Goal: Information Seeking & Learning: Learn about a topic

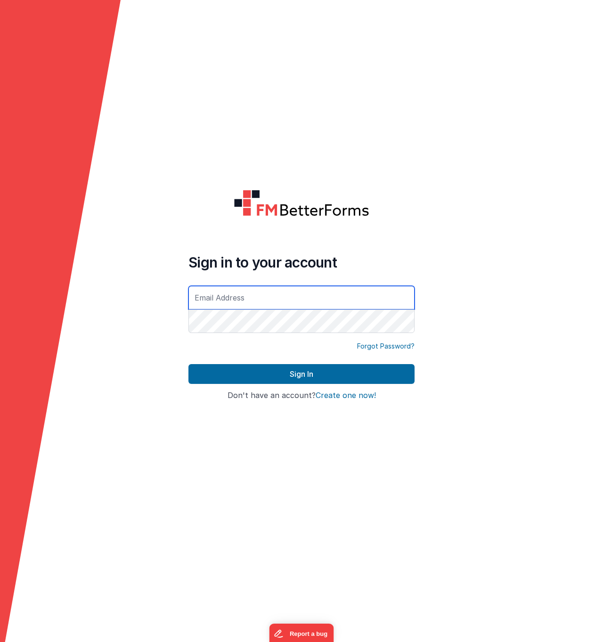
type input "[EMAIL_ADDRESS][DOMAIN_NAME]"
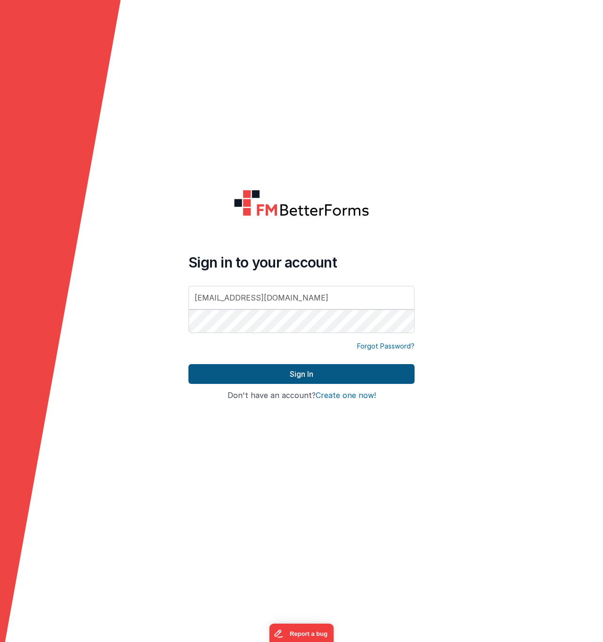
click at [262, 370] on button "Sign In" at bounding box center [301, 374] width 226 height 20
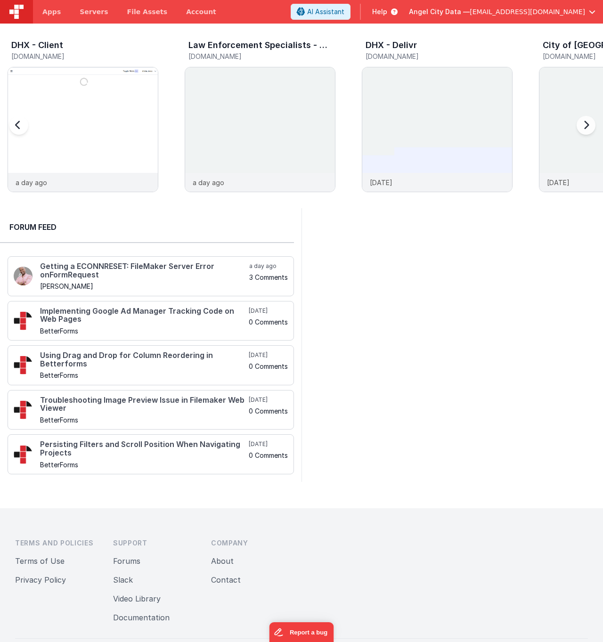
click at [50, 43] on h3 "DHX - Client" at bounding box center [37, 44] width 52 height 9
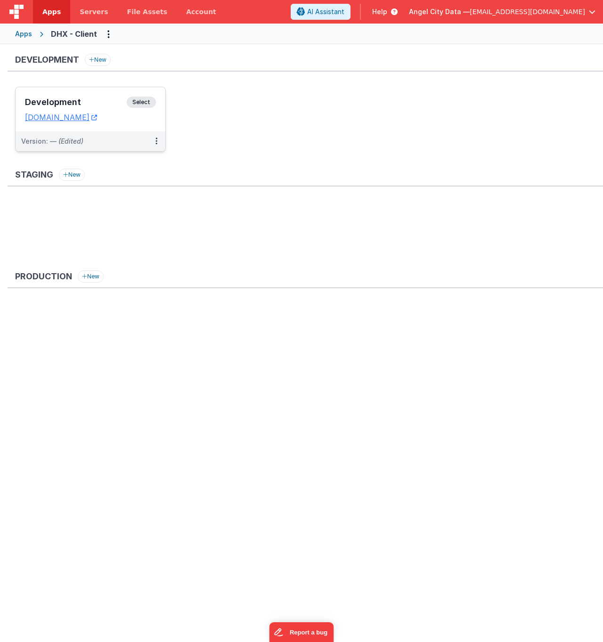
click at [92, 97] on h3 "Development" at bounding box center [76, 101] width 102 height 9
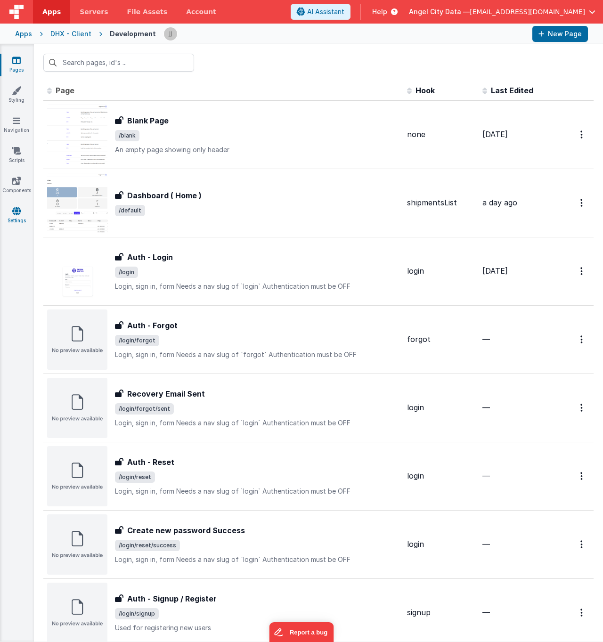
click at [22, 216] on link "Settings" at bounding box center [17, 215] width 34 height 19
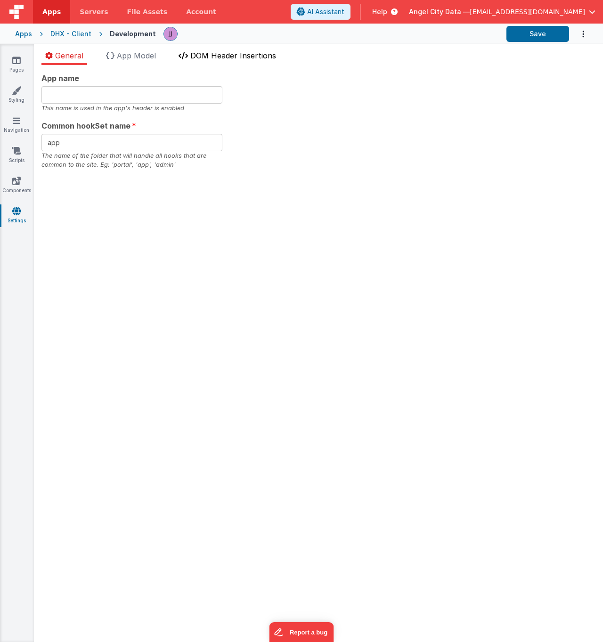
click at [239, 57] on span "DOM Header Insertions" at bounding box center [233, 55] width 86 height 9
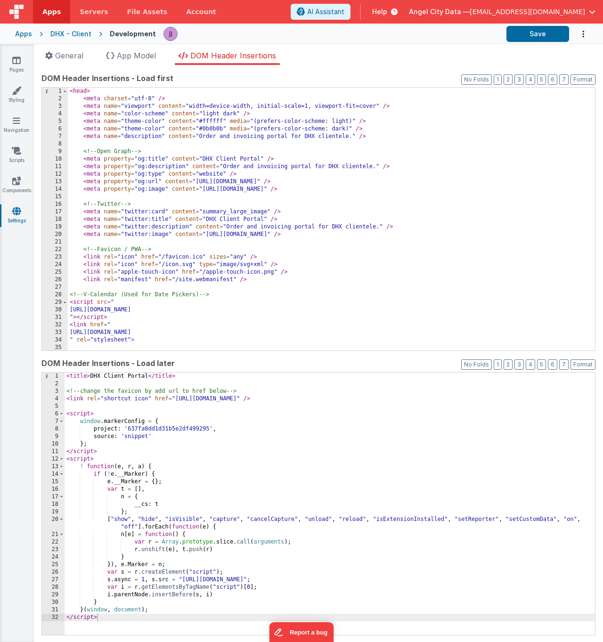
click at [325, 202] on div "< head > < meta charset = "utf-8" /> < meta name = "viewport" content = "width=…" at bounding box center [328, 227] width 520 height 278
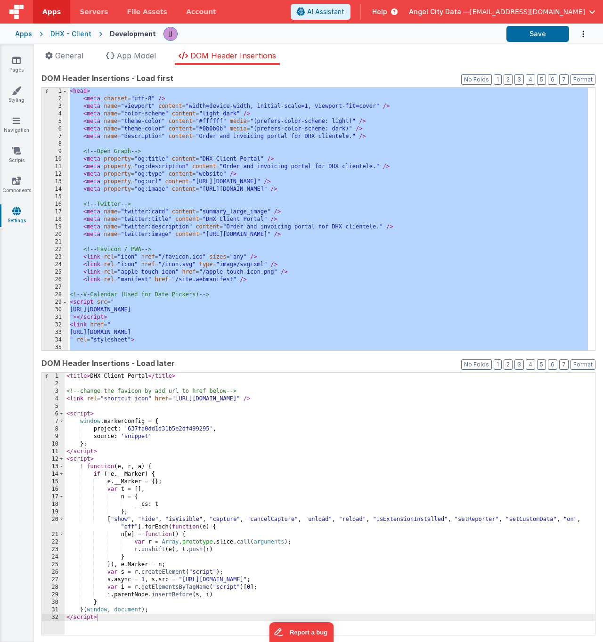
click at [381, 483] on div "< title > DHX Client Portal </ title > <!-- change the favicon by add url to hr…" at bounding box center [329, 511] width 530 height 278
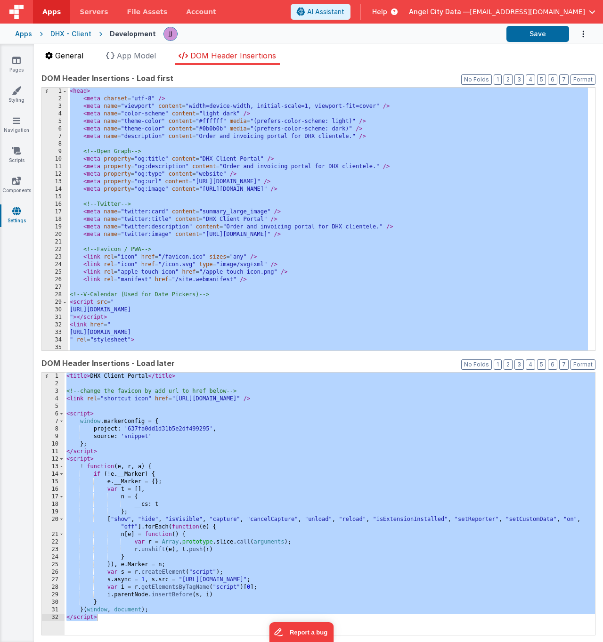
click at [73, 58] on span "General" at bounding box center [69, 55] width 28 height 9
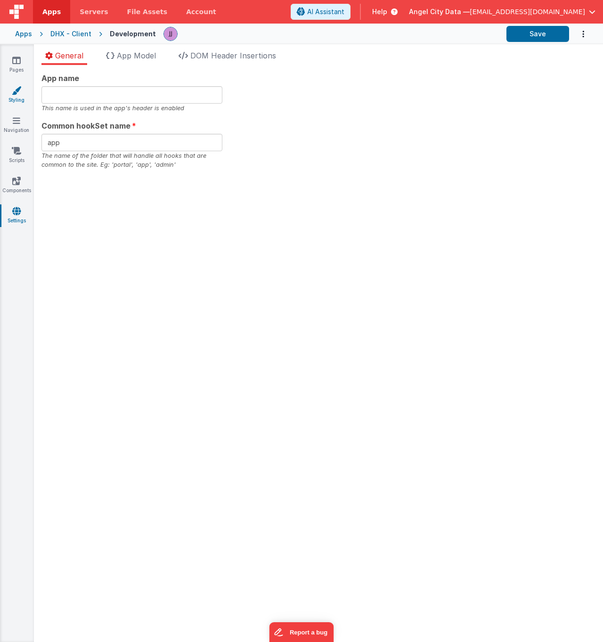
click at [16, 96] on link "Styling" at bounding box center [17, 95] width 34 height 19
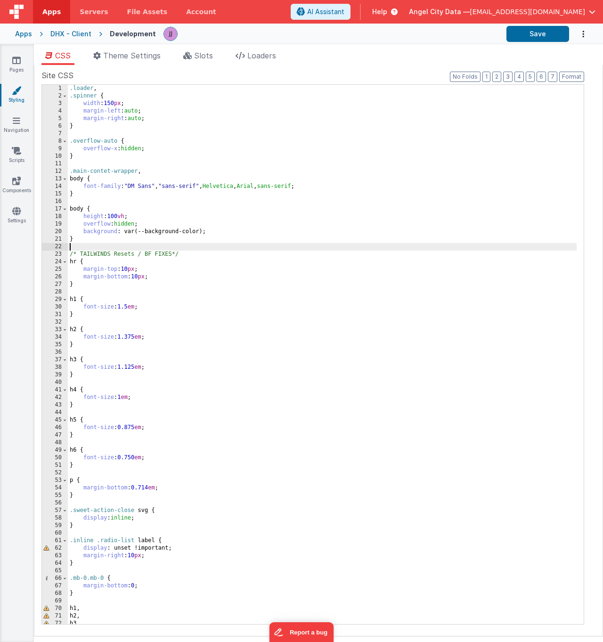
click at [244, 249] on div ".loader , .spinner { width : 150 px ; margin-left : auto ; margin-right : auto …" at bounding box center [322, 362] width 508 height 554
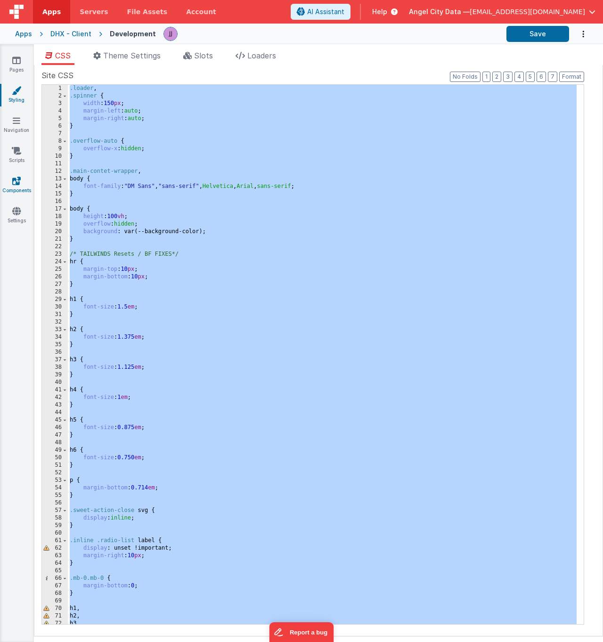
click at [20, 182] on icon at bounding box center [16, 180] width 8 height 9
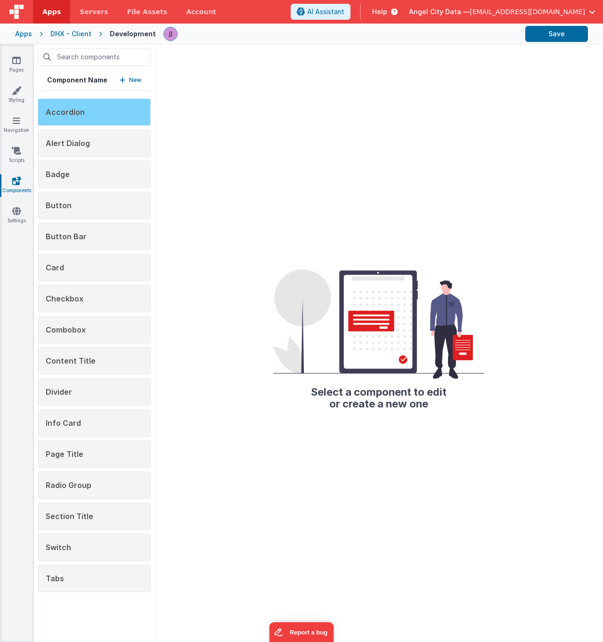
click at [87, 108] on div "Accordion" at bounding box center [94, 111] width 113 height 27
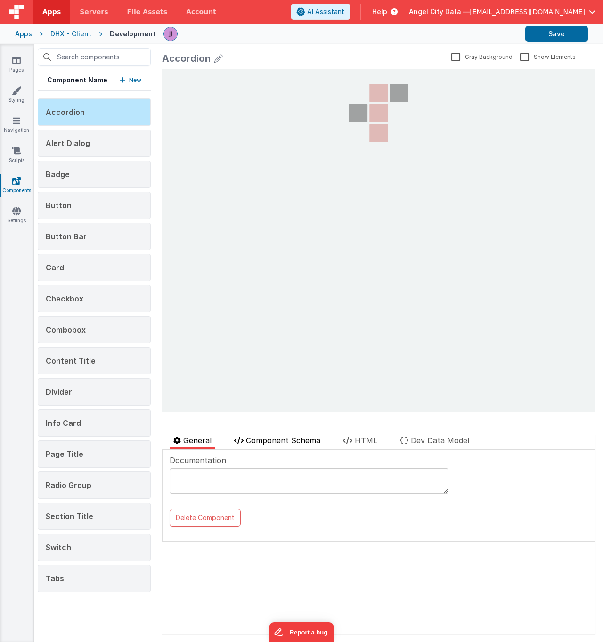
click at [276, 442] on span "Component Schema" at bounding box center [283, 439] width 74 height 9
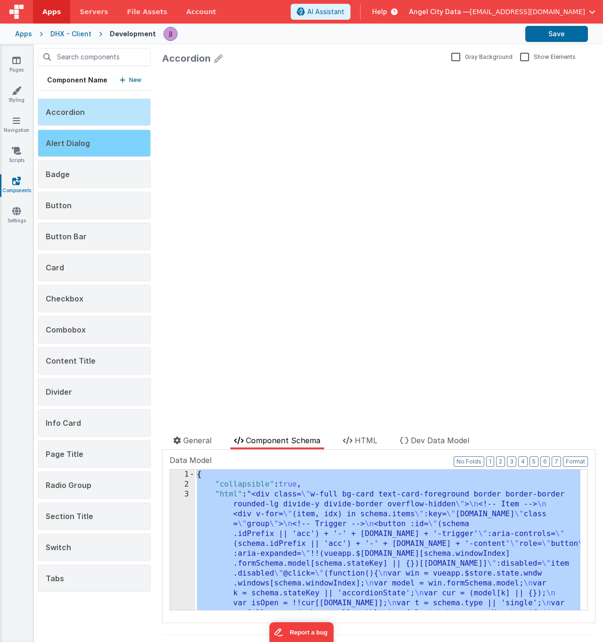
click at [105, 150] on div "Alert Dialog" at bounding box center [94, 142] width 113 height 27
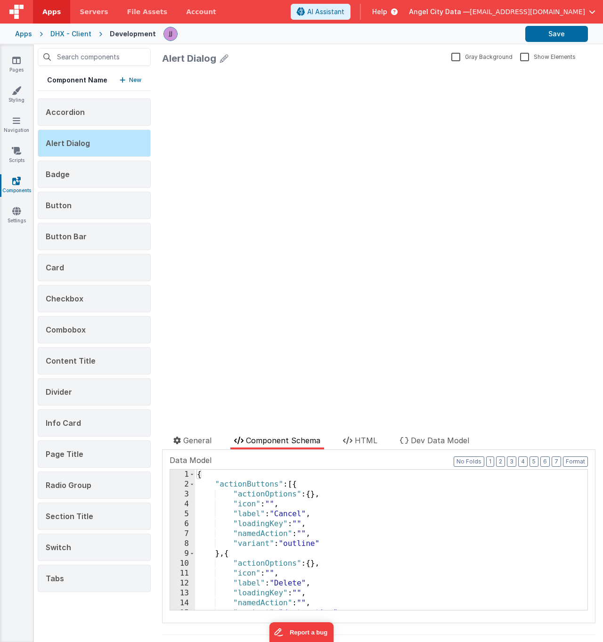
click at [294, 565] on div "{ "actionButtons" : [{ "actionOptions" : { } , "icon" : "" , "label" : "Cancel"…" at bounding box center [387, 549] width 385 height 160
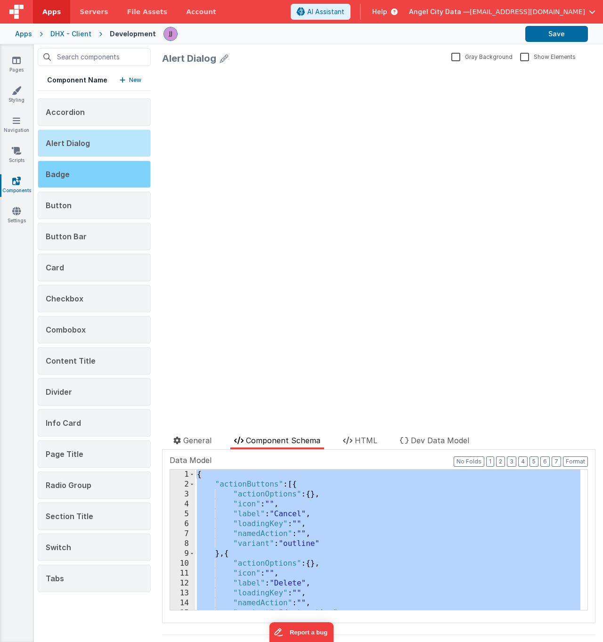
click at [88, 177] on div "Badge" at bounding box center [94, 174] width 113 height 27
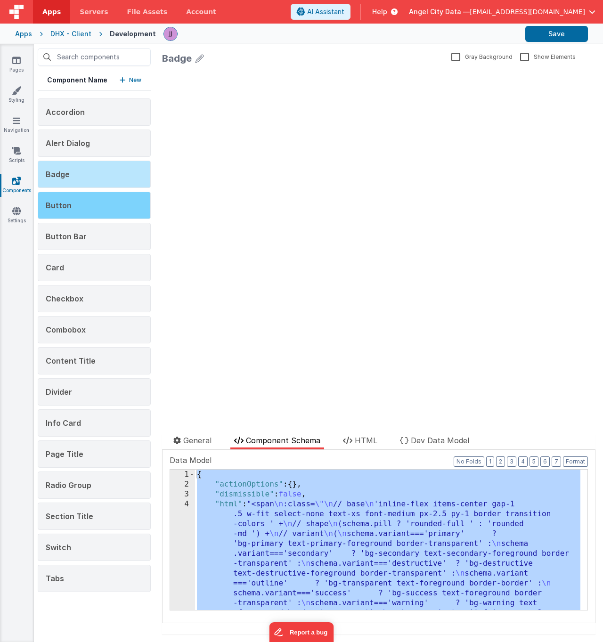
click at [71, 201] on div "Button" at bounding box center [94, 205] width 113 height 27
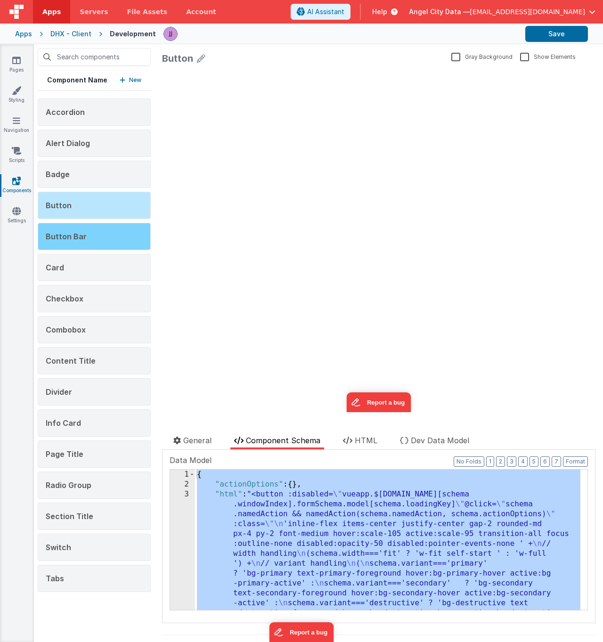
click at [90, 235] on div "Button Bar" at bounding box center [94, 236] width 113 height 27
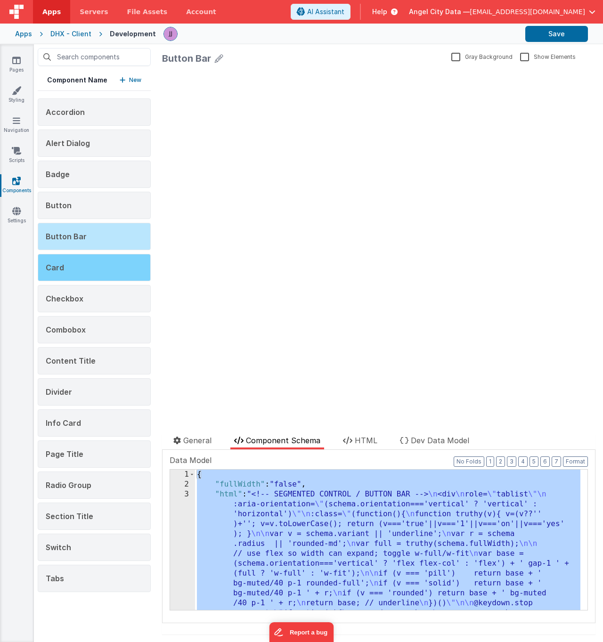
click at [106, 265] on div "Card" at bounding box center [94, 267] width 113 height 27
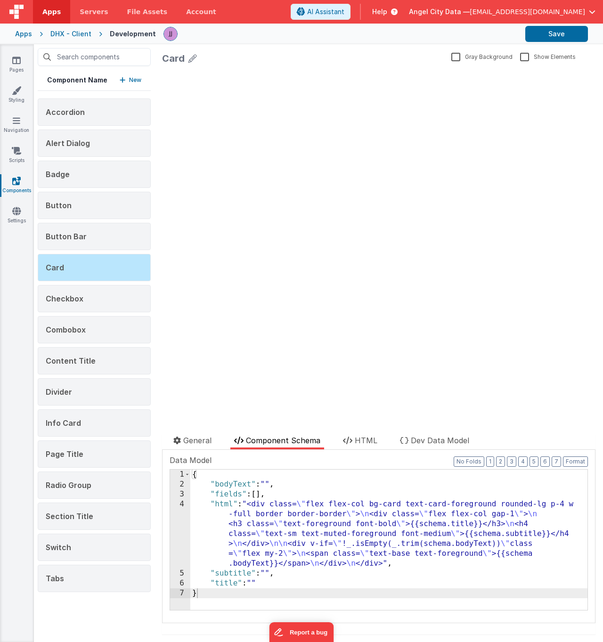
click at [322, 532] on div "{ "bodyText" : "" , "fields" : [ ] , "html" : "<div class= \" flex flex-col bg-…" at bounding box center [388, 549] width 397 height 160
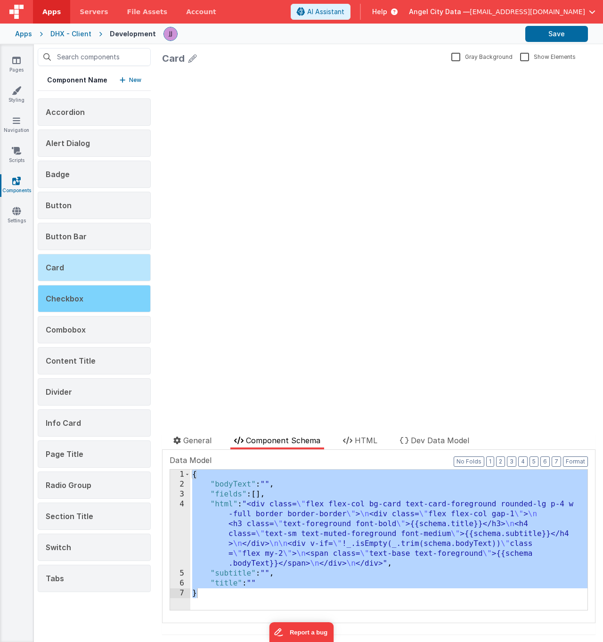
click at [80, 300] on span "Checkbox" at bounding box center [65, 298] width 38 height 9
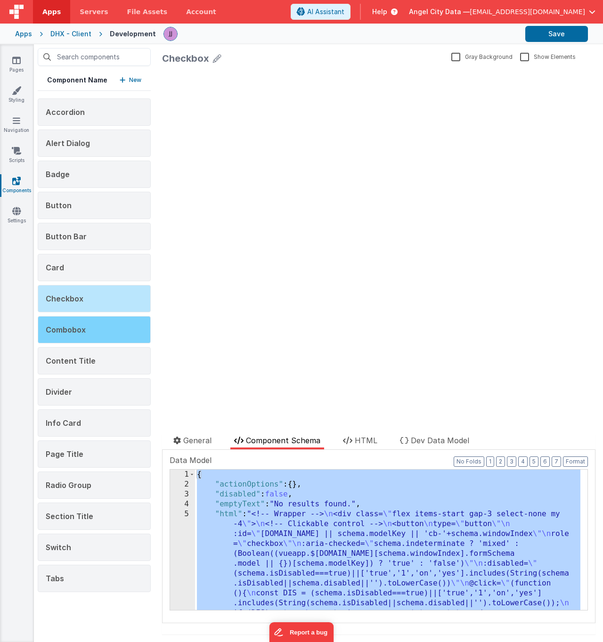
click at [98, 336] on div "Combobox" at bounding box center [94, 329] width 113 height 27
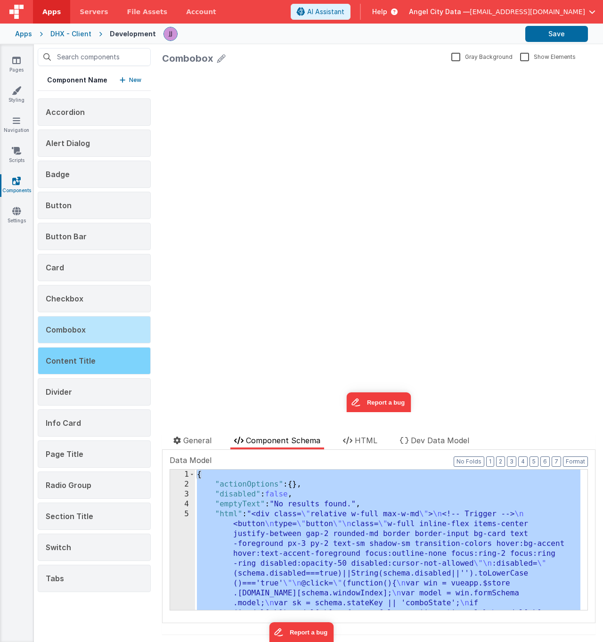
click at [80, 369] on div "Content Title" at bounding box center [94, 360] width 113 height 27
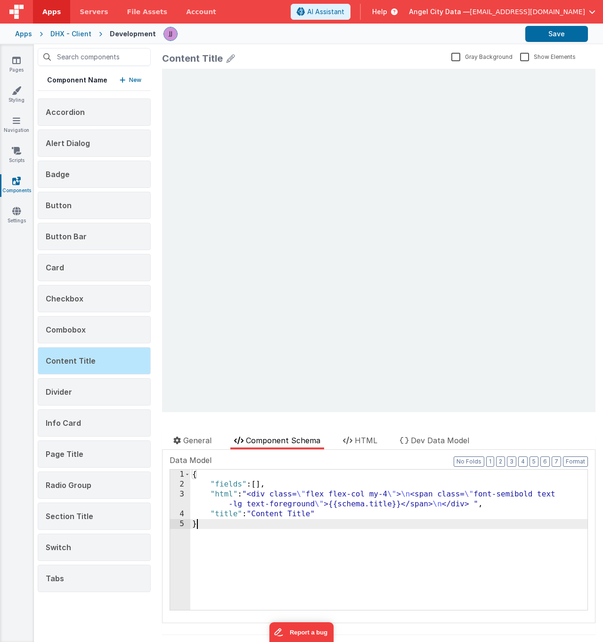
click at [311, 507] on div "{ "fields" : [ ] , "html" : "<div class= \" flex flex-col my-4 \" > \n <span cl…" at bounding box center [388, 549] width 397 height 160
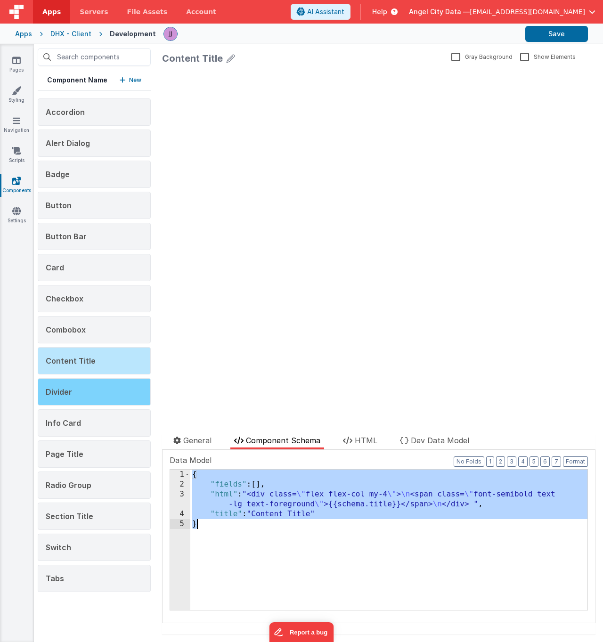
click at [101, 398] on div "Divider" at bounding box center [94, 391] width 113 height 27
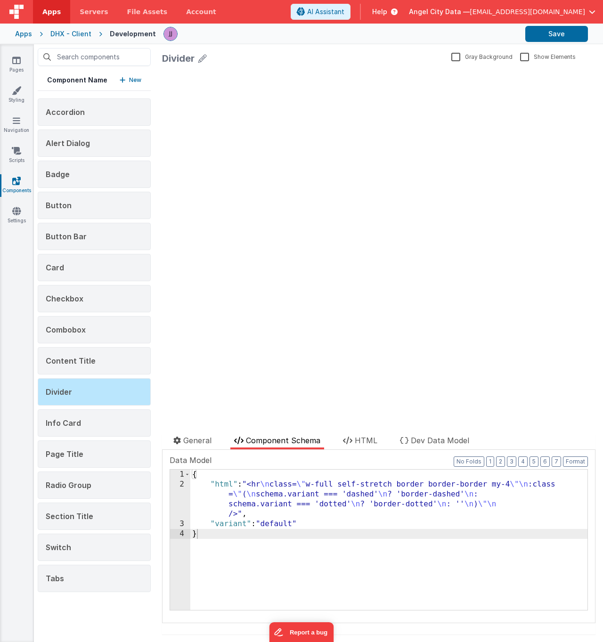
click at [354, 512] on div "{ "html" : "<hr \n class= \" w-full self-stretch border border-border my-4 \"\n…" at bounding box center [388, 549] width 397 height 160
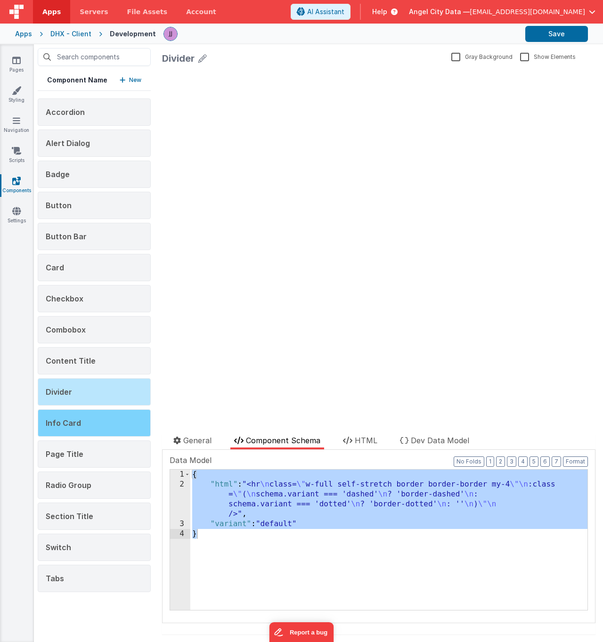
click at [62, 432] on div "Info Card" at bounding box center [94, 422] width 113 height 27
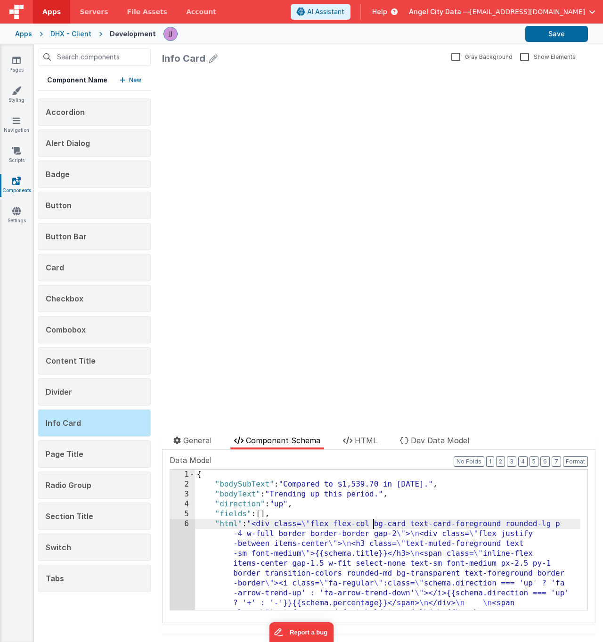
click at [372, 527] on div "{ "bodySubText" : "Compared to $1,539.70 in 2024." , "bodyText" : "Trending up …" at bounding box center [387, 648] width 385 height 358
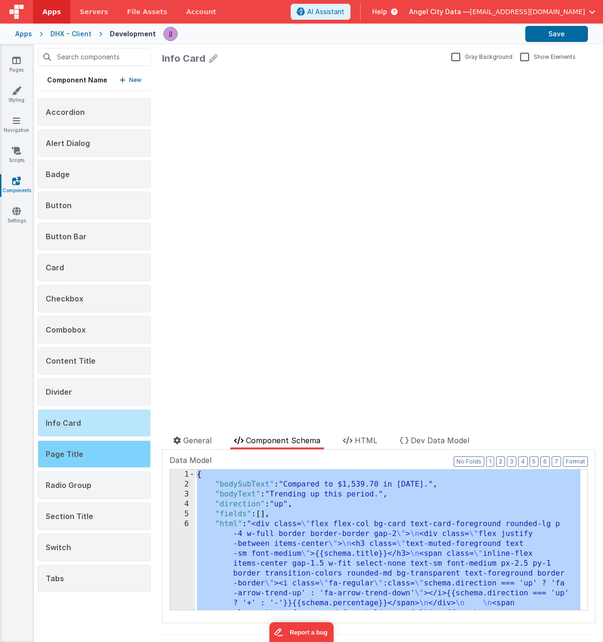
click at [80, 453] on span "Page Title" at bounding box center [65, 453] width 38 height 9
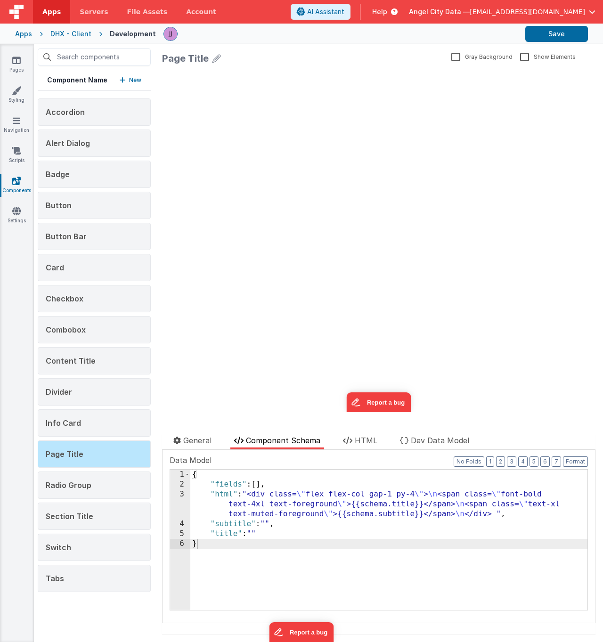
click at [289, 517] on div "{ "fields" : [ ] , "html" : "<div class= \" flex flex-col gap-1 py-4 \" > \n <s…" at bounding box center [388, 549] width 397 height 160
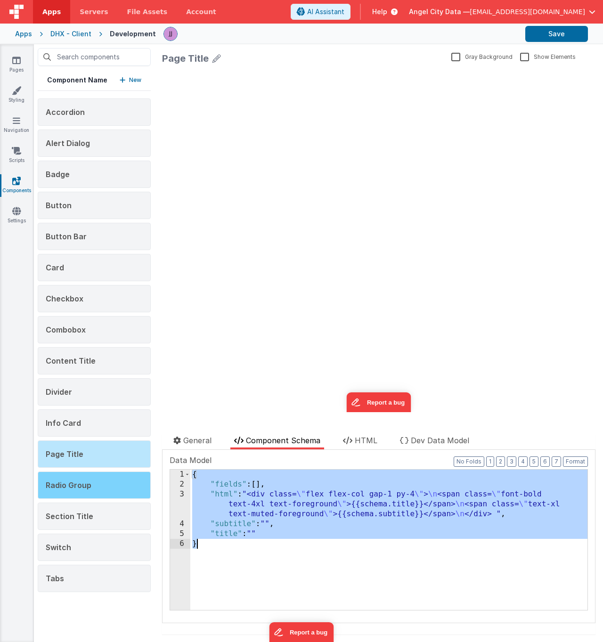
click at [70, 485] on span "Radio Group" at bounding box center [69, 484] width 46 height 9
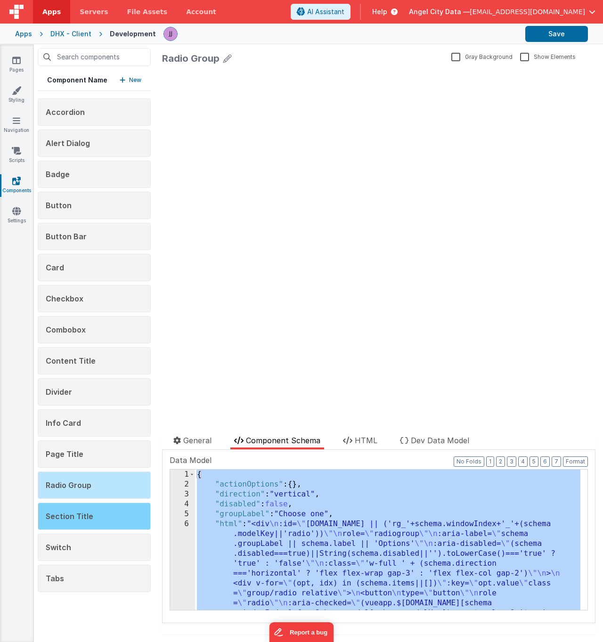
click at [96, 511] on div "Section Title" at bounding box center [94, 515] width 113 height 27
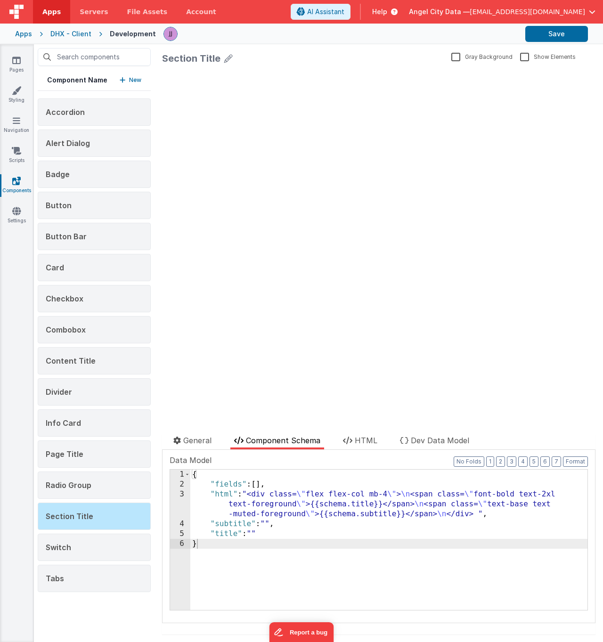
click at [322, 561] on div "{ "fields" : [ ] , "html" : "<div class= \" flex flex-col mb-4 \" > \n <span cl…" at bounding box center [388, 549] width 397 height 160
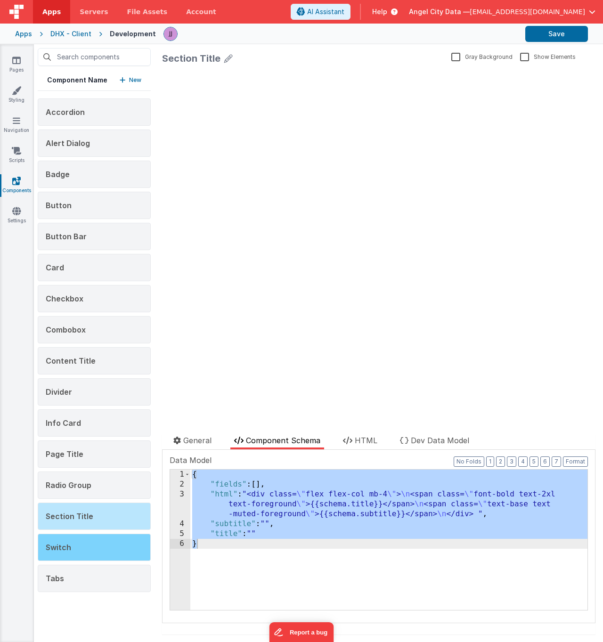
click at [82, 544] on div "Switch" at bounding box center [94, 546] width 113 height 27
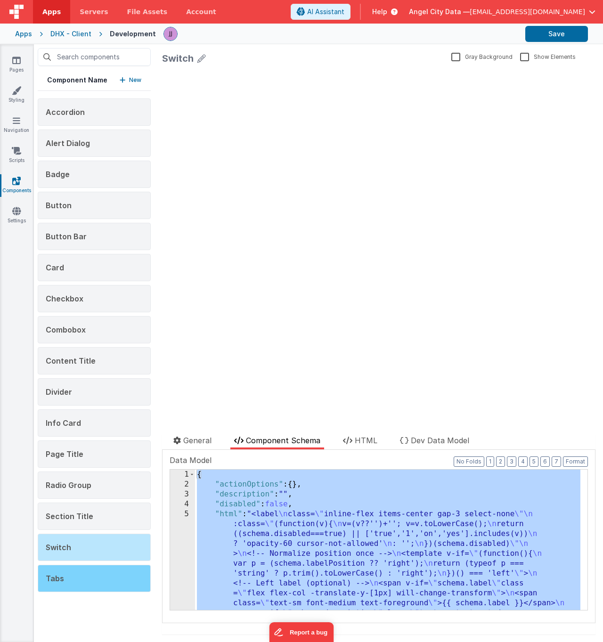
click at [91, 577] on div "Tabs" at bounding box center [94, 577] width 113 height 27
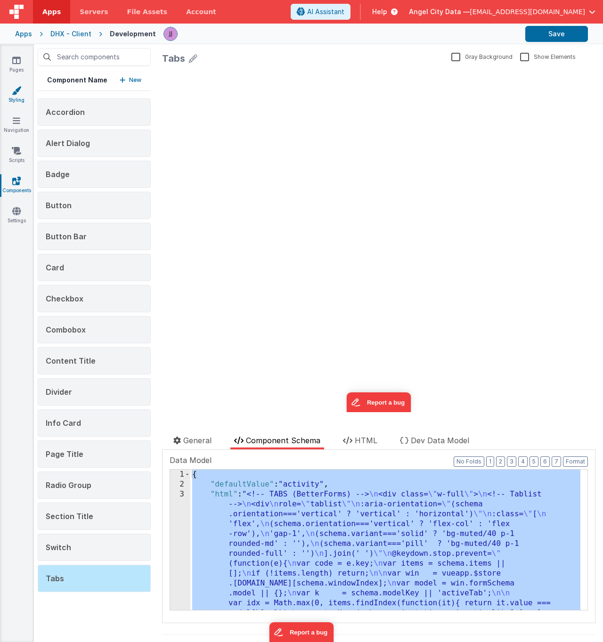
click at [19, 94] on icon at bounding box center [16, 90] width 9 height 9
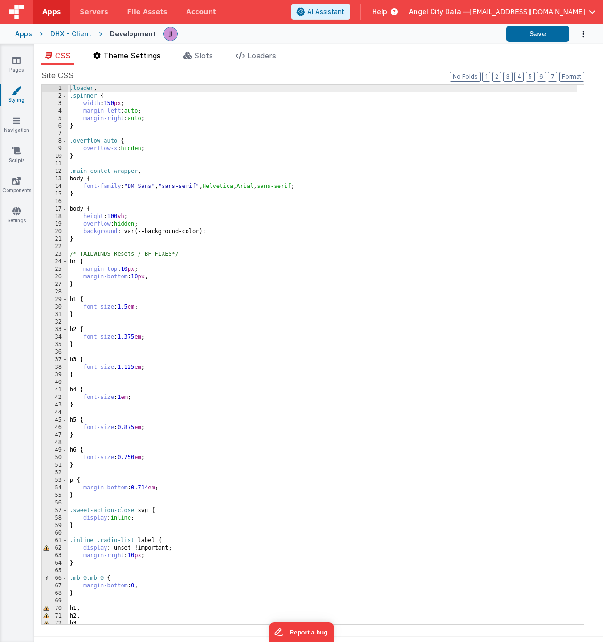
click at [142, 57] on span "Theme Settings" at bounding box center [131, 55] width 57 height 9
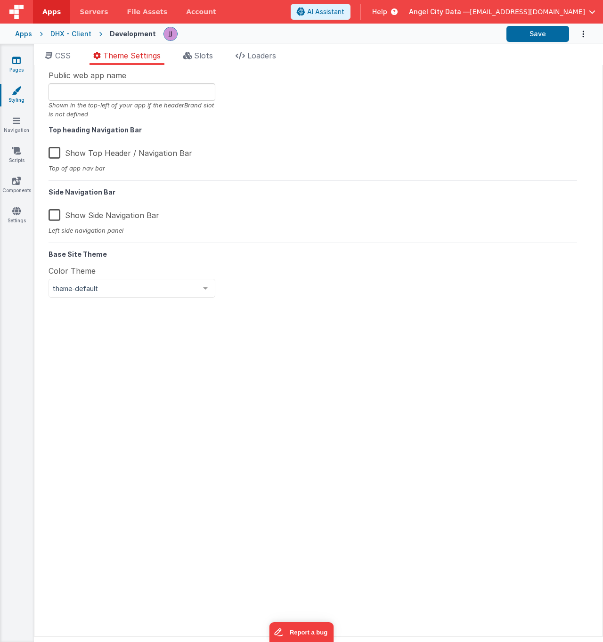
click at [19, 69] on link "Pages" at bounding box center [17, 65] width 34 height 19
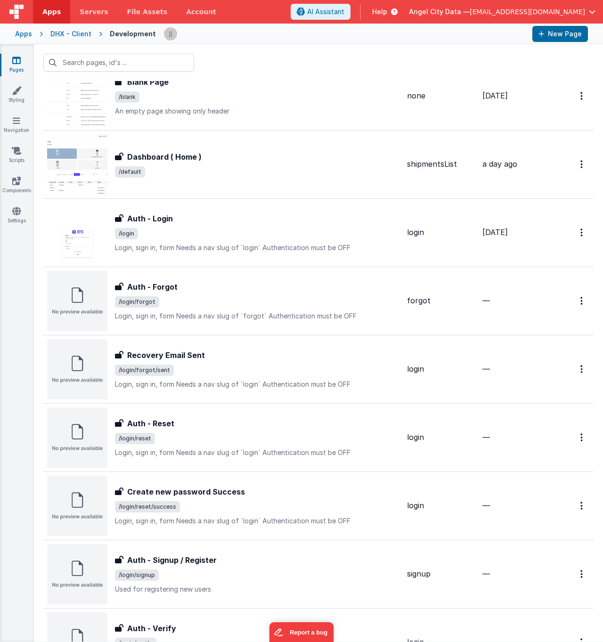
scroll to position [255, 0]
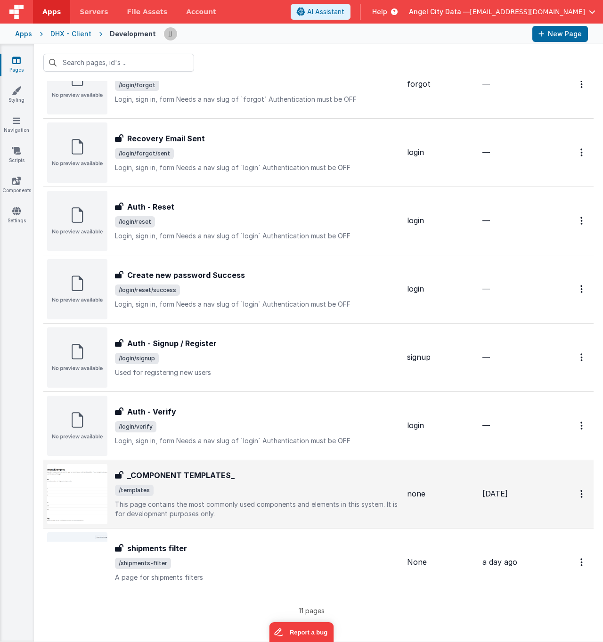
click at [238, 491] on span "/templates" at bounding box center [257, 489] width 284 height 11
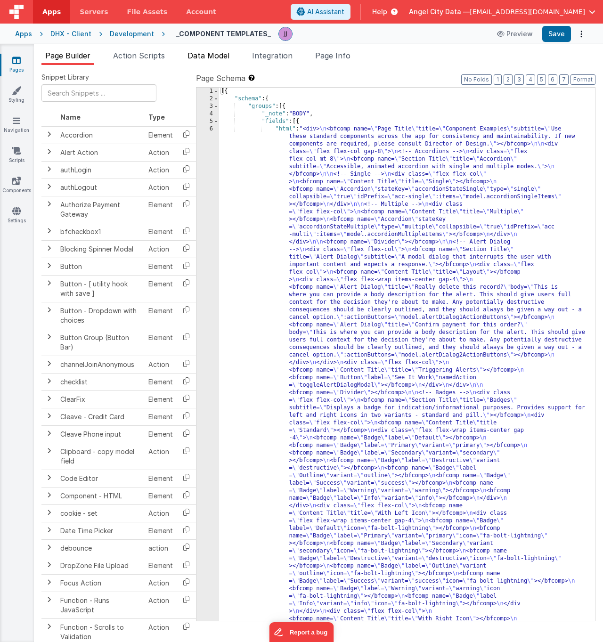
click at [214, 60] on span "Data Model" at bounding box center [208, 55] width 42 height 9
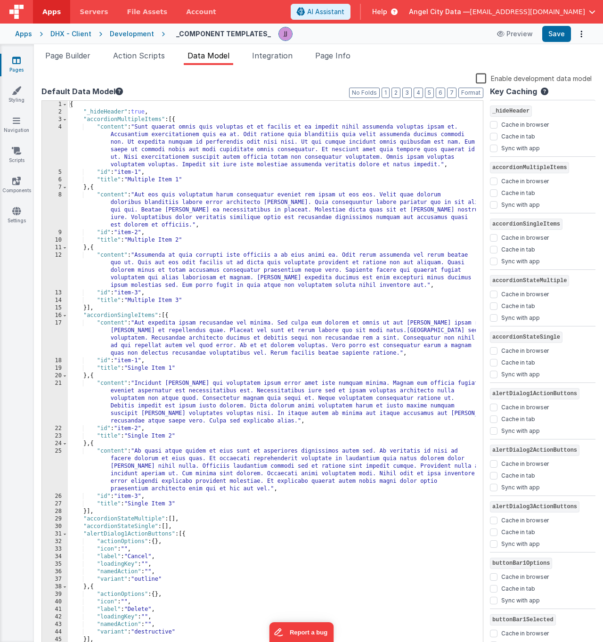
click at [200, 183] on div "{ "_hideHeader" : true , "accordionMultipleItems" : [{ "content" : "Sunt quaera…" at bounding box center [272, 382] width 408 height 563
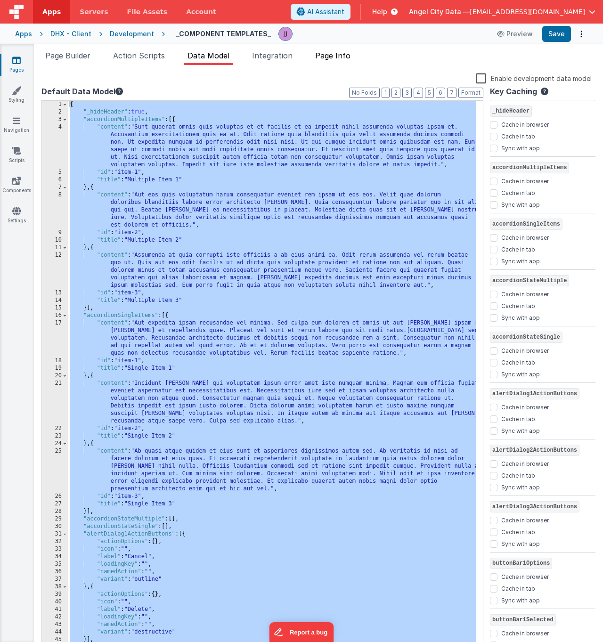
click at [341, 54] on span "Page Info" at bounding box center [332, 55] width 35 height 9
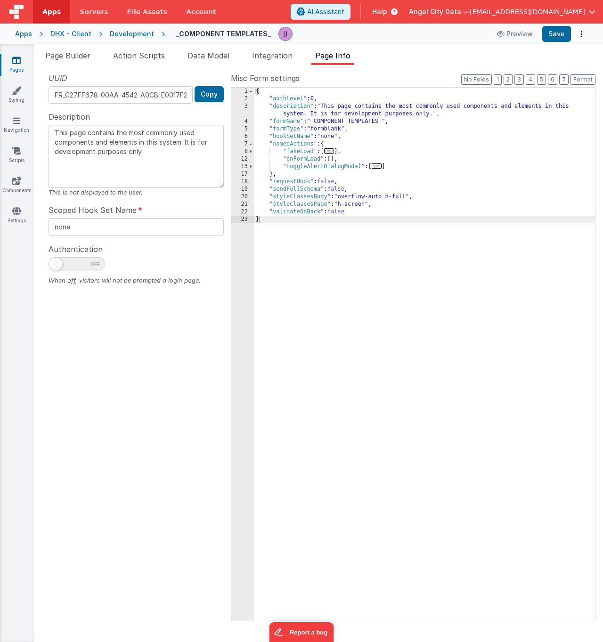
click at [392, 250] on div "{ "authLevel" : 0 , "description" : "This page contains the most commonly used …" at bounding box center [424, 362] width 341 height 548
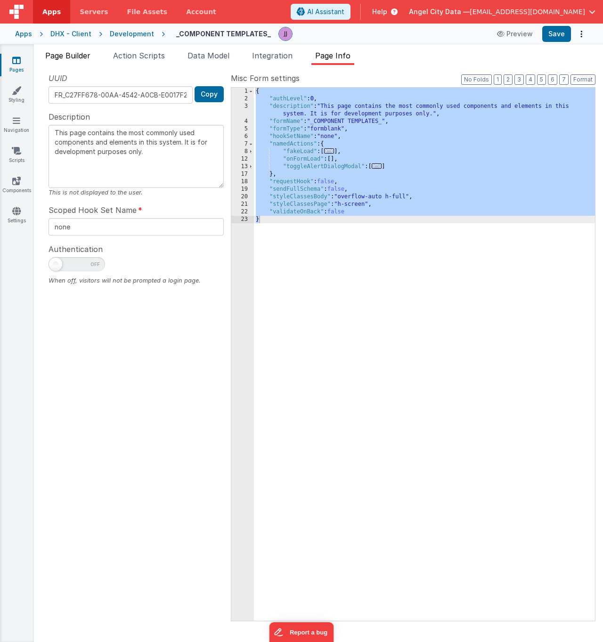
click at [84, 54] on span "Page Builder" at bounding box center [67, 55] width 45 height 9
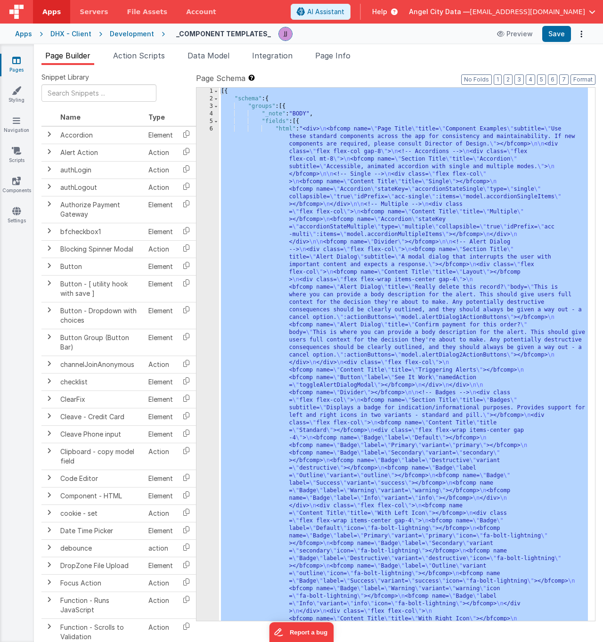
drag, startPoint x: 340, startPoint y: 258, endPoint x: 339, endPoint y: 268, distance: 9.4
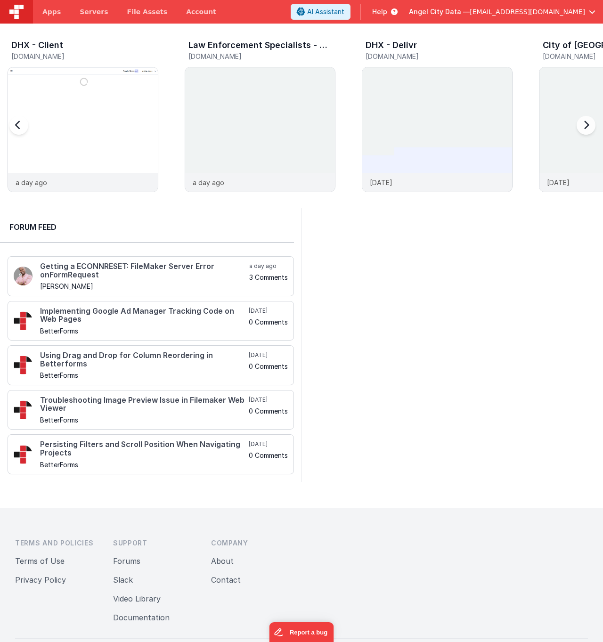
click at [43, 51] on div "DHX - Client" at bounding box center [84, 46] width 147 height 12
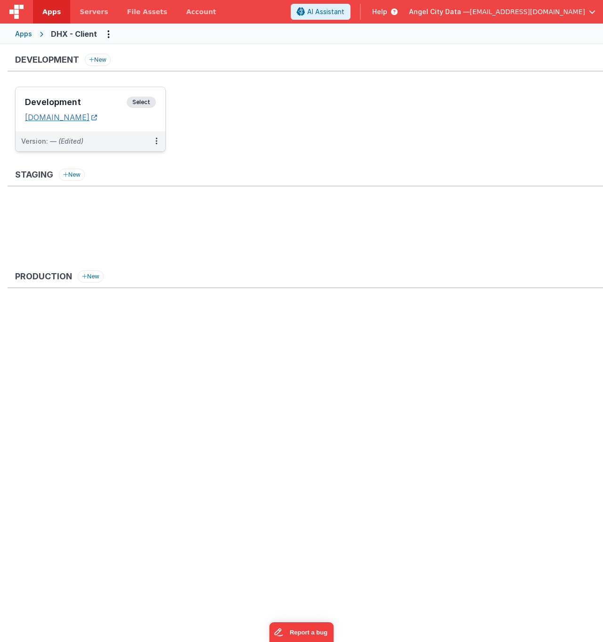
click at [64, 116] on link "[DOMAIN_NAME]" at bounding box center [61, 117] width 72 height 9
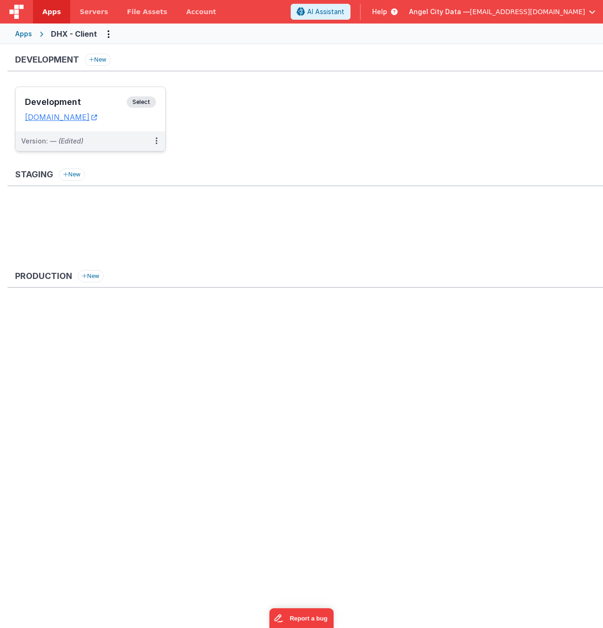
click at [95, 103] on h3 "Development" at bounding box center [76, 101] width 102 height 9
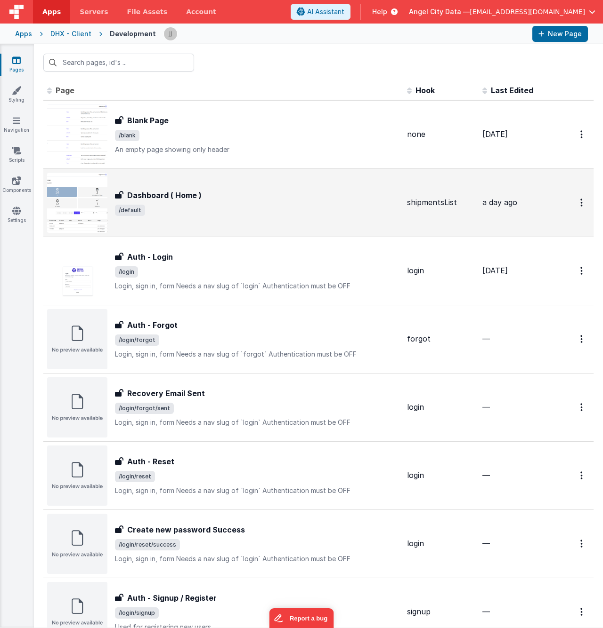
click at [262, 213] on span "/default" at bounding box center [257, 210] width 284 height 11
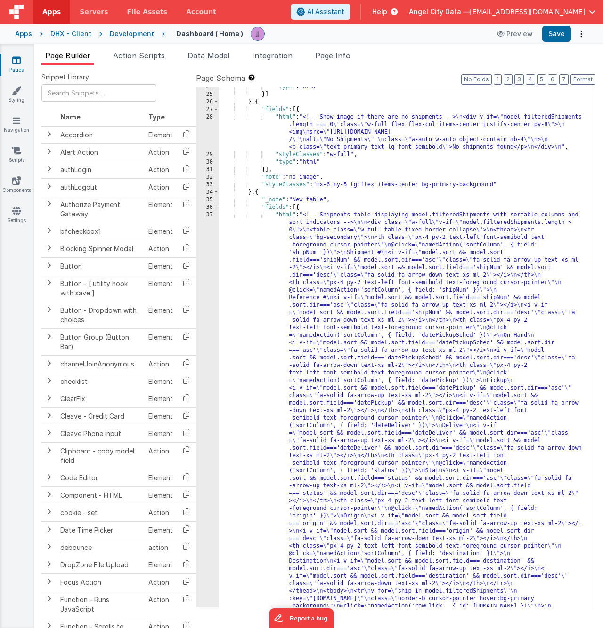
scroll to position [531, 0]
click at [397, 323] on div ""type" : "html" }] } , { "fields" : [{ "html" : "<!-- Show image if there are n…" at bounding box center [403, 618] width 369 height 1070
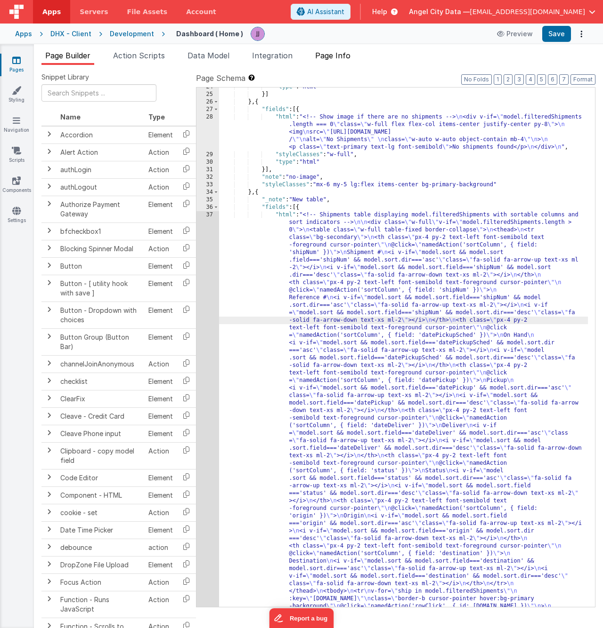
click at [338, 56] on span "Page Info" at bounding box center [332, 55] width 35 height 9
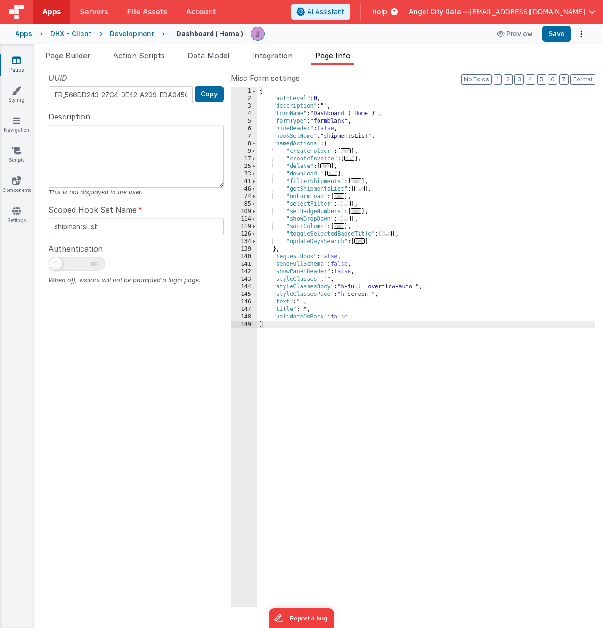
click at [409, 351] on div "{ "authLevel" : 0 , "description" : "" , "formName" : "Dashboard ( Home )" , "f…" at bounding box center [426, 355] width 338 height 535
click at [21, 64] on link "Pages" at bounding box center [17, 65] width 34 height 19
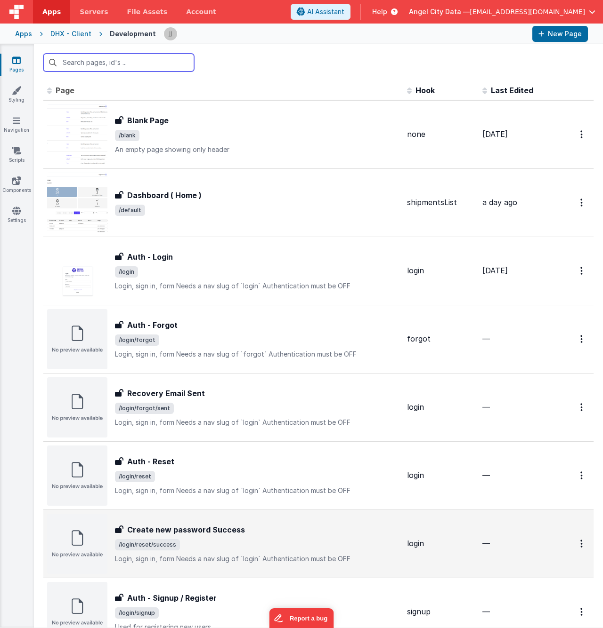
scroll to position [268, 0]
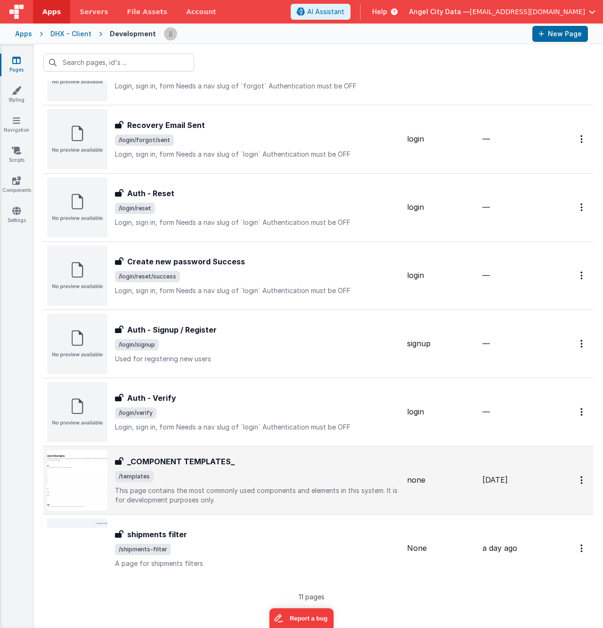
click at [221, 457] on h3 "_COMPONENT TEMPLATES_" at bounding box center [180, 461] width 107 height 11
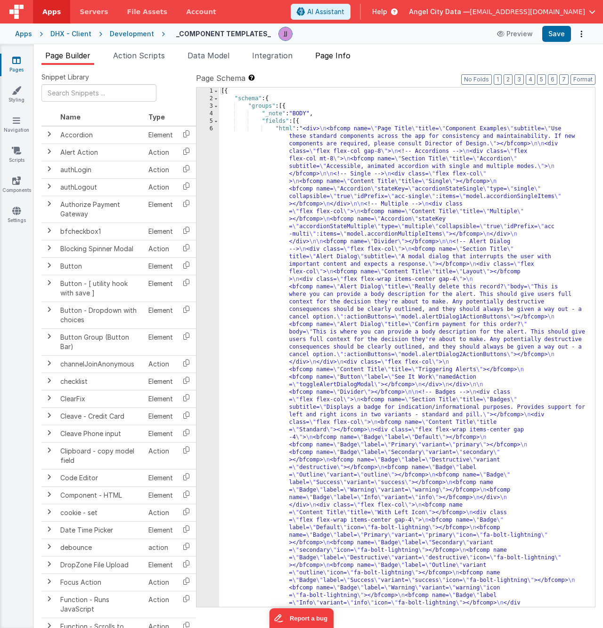
click at [340, 58] on span "Page Info" at bounding box center [332, 55] width 35 height 9
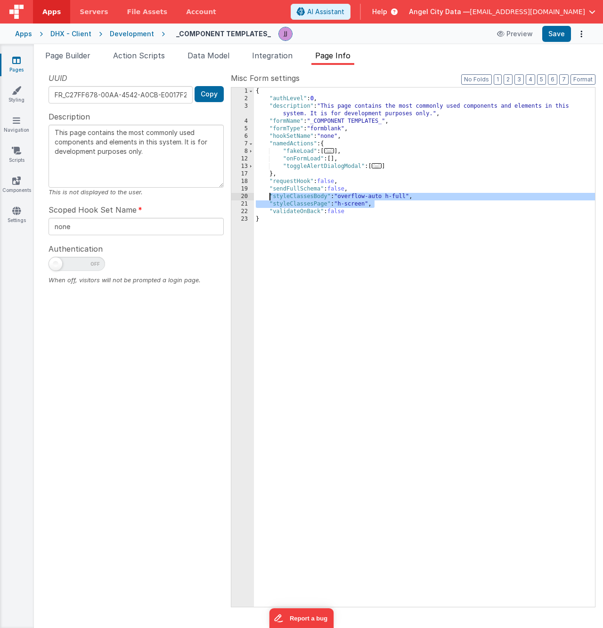
drag, startPoint x: 381, startPoint y: 203, endPoint x: 270, endPoint y: 194, distance: 111.4
click at [270, 194] on div "{ "authLevel" : 0 , "description" : "This page contains the most commonly used …" at bounding box center [424, 355] width 341 height 535
click at [16, 190] on link "Components" at bounding box center [17, 185] width 34 height 19
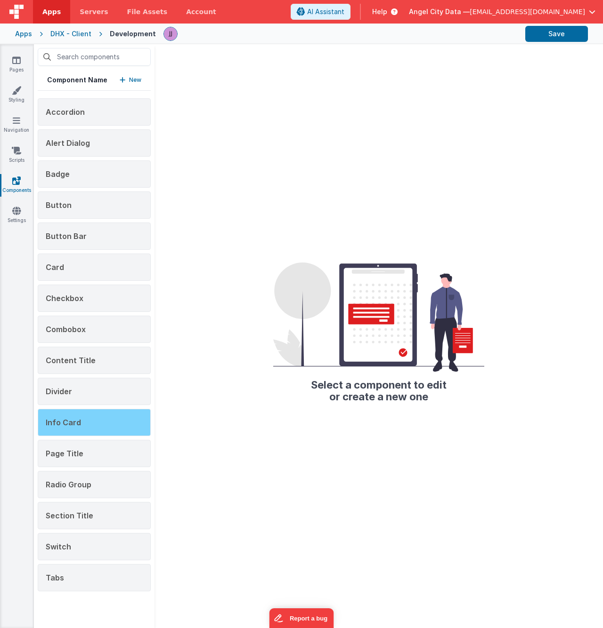
click at [57, 421] on span "Info Card" at bounding box center [63, 422] width 35 height 9
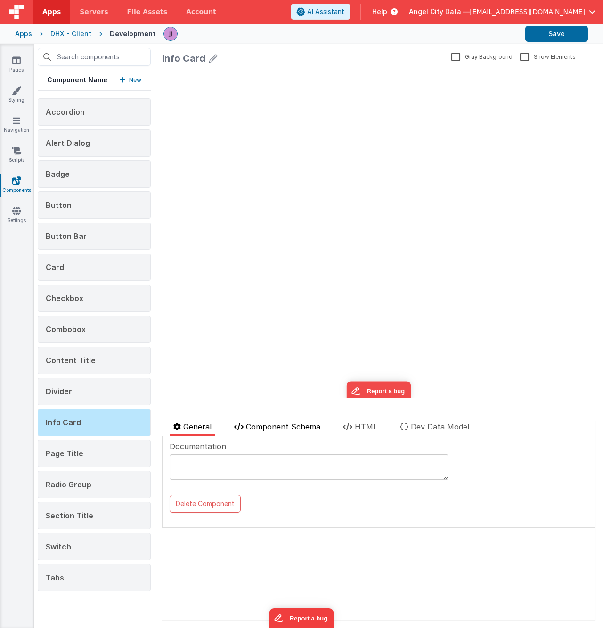
click at [293, 425] on span "Component Schema" at bounding box center [283, 426] width 74 height 9
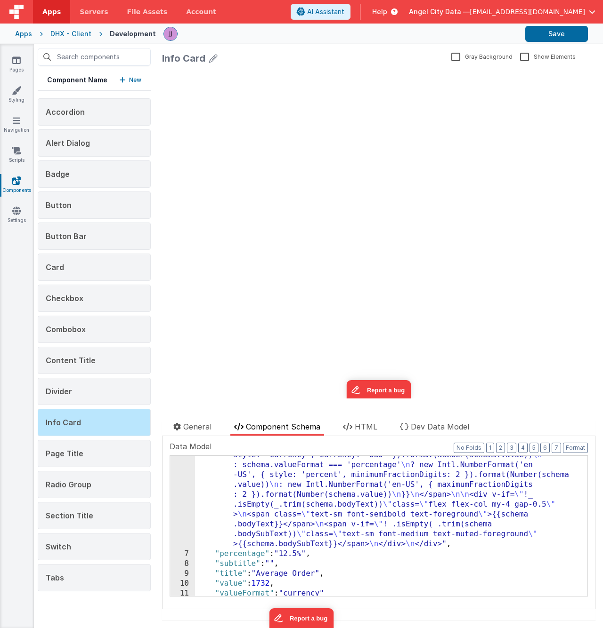
scroll to position [176, 0]
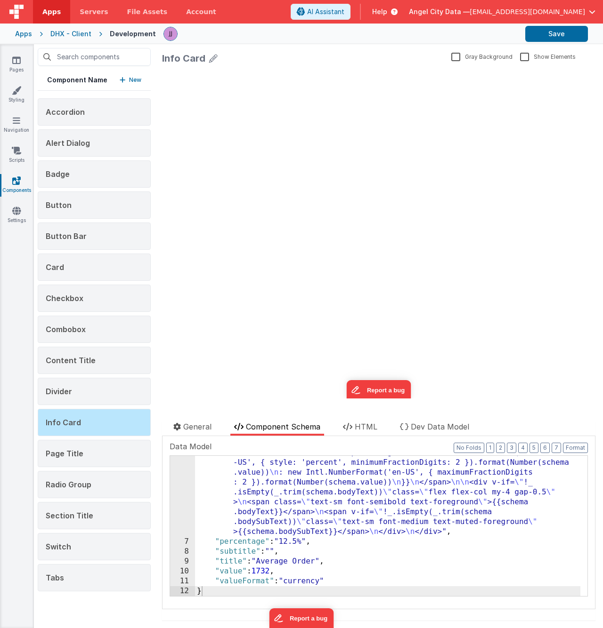
click at [317, 533] on div ""html" : "<div class= \" flex flex-col bg-card text-card-foreground rounded-lg …" at bounding box center [387, 509] width 385 height 358
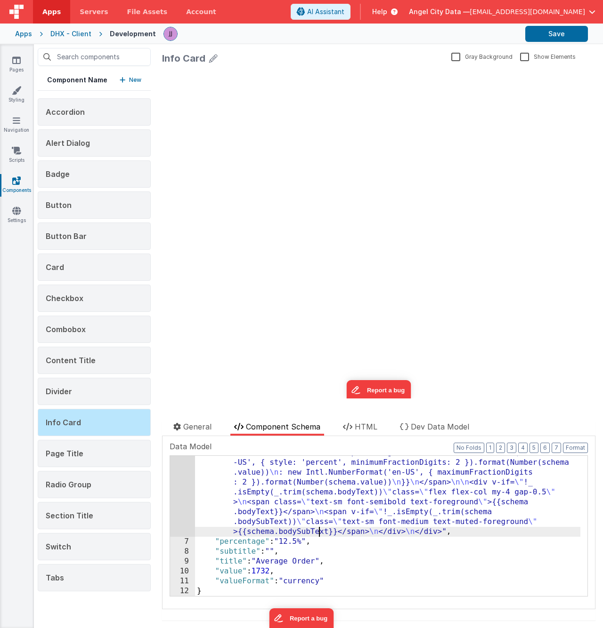
click at [378, 547] on div ""html" : "<div class= \" flex flex-col bg-card text-card-foreground rounded-lg …" at bounding box center [387, 509] width 385 height 358
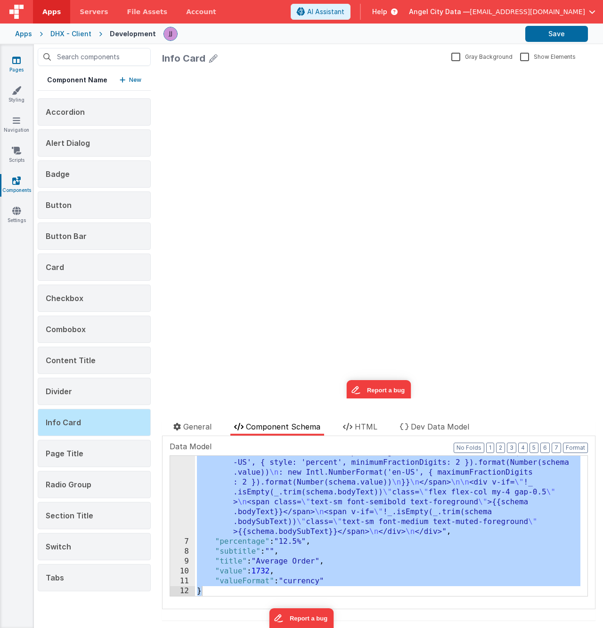
click at [17, 63] on icon at bounding box center [16, 60] width 8 height 9
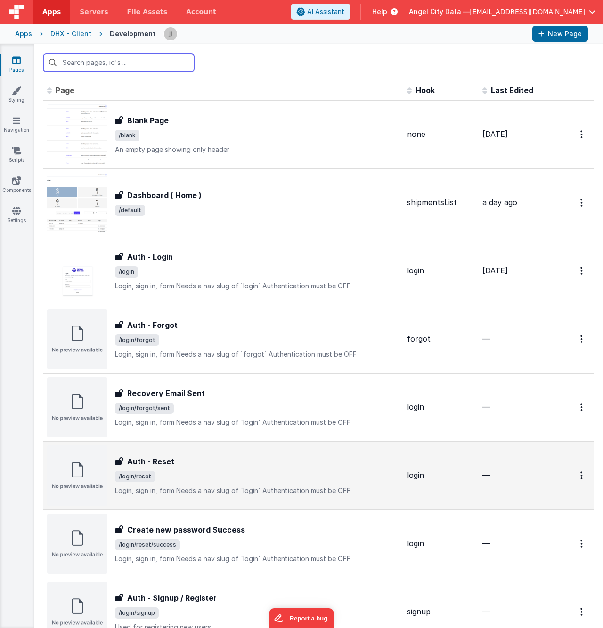
scroll to position [268, 0]
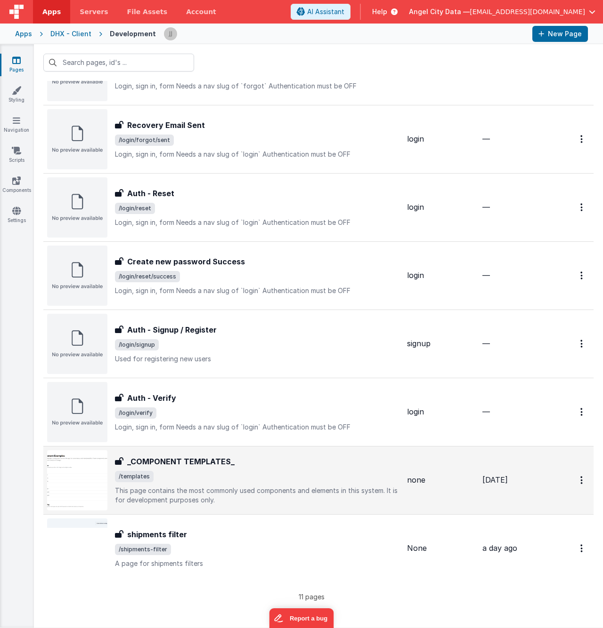
click at [274, 463] on div "_COMPONENT TEMPLATES_" at bounding box center [257, 461] width 284 height 11
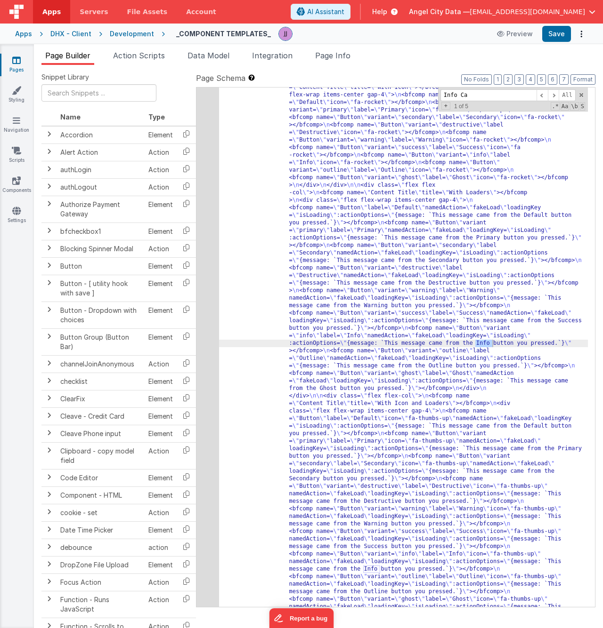
scroll to position [1450, 0]
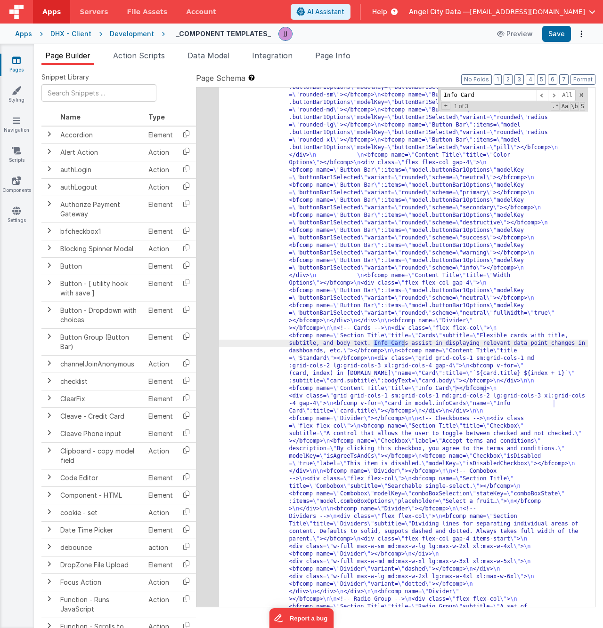
type input "Info Card"
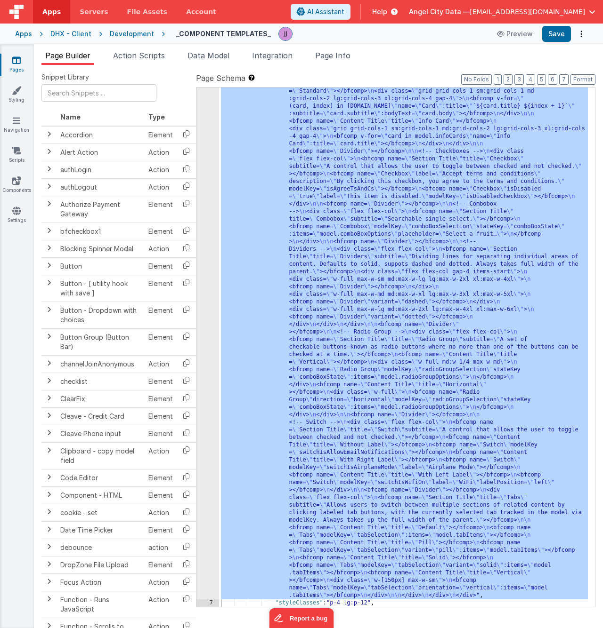
scroll to position [1717, 0]
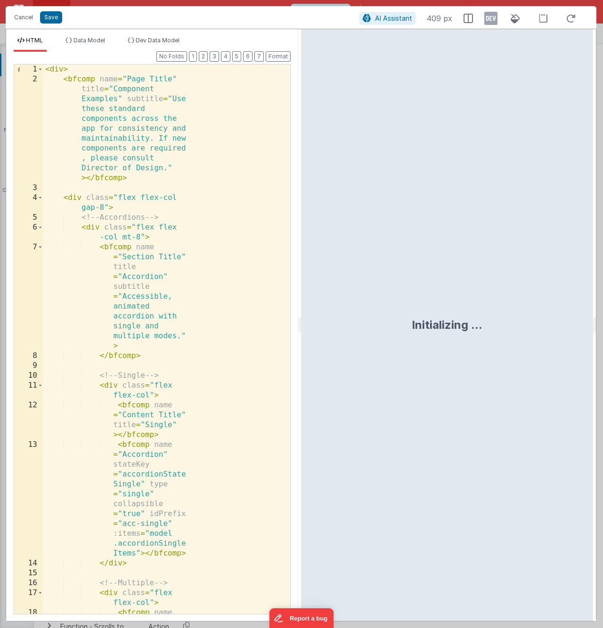
click at [184, 218] on div "< div > < bfcomp name = "Page Title" title = "Component Examples" subtitle = "U…" at bounding box center [163, 369] width 240 height 610
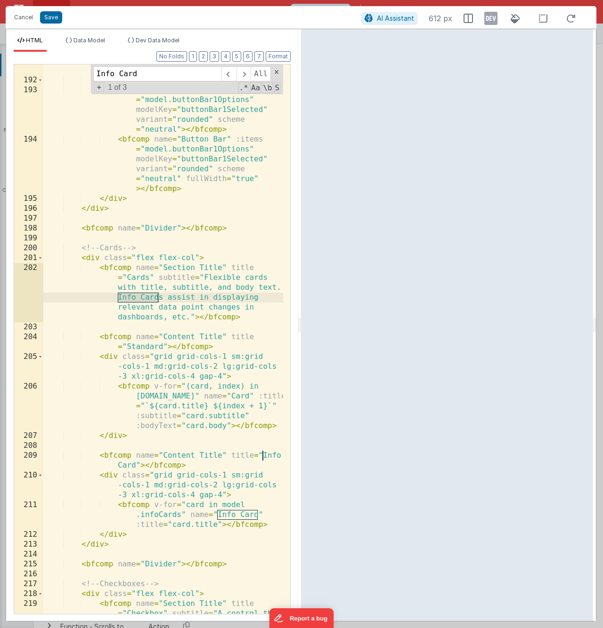
scroll to position [5791, 0]
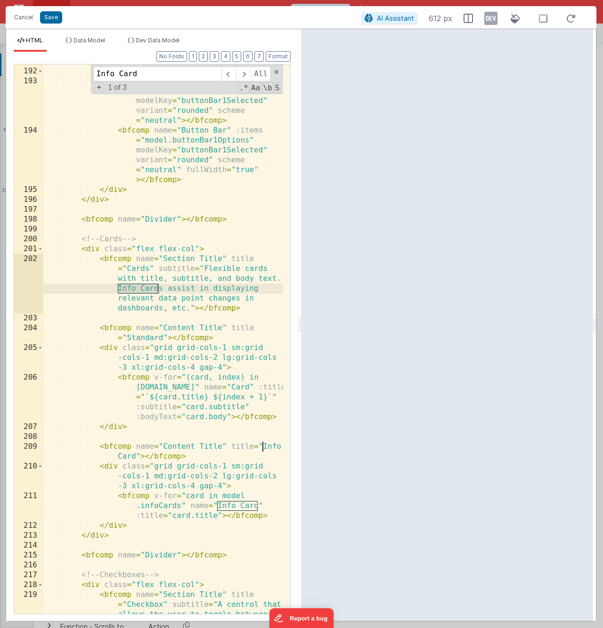
drag, startPoint x: 137, startPoint y: 70, endPoint x: 58, endPoint y: 60, distance: 78.7
click at [61, 60] on div "Format 7 6 5 4 3 2 1 No Folds 191 192 193 194 195 196 197 198 199 200 201 202 2…" at bounding box center [152, 333] width 277 height 562
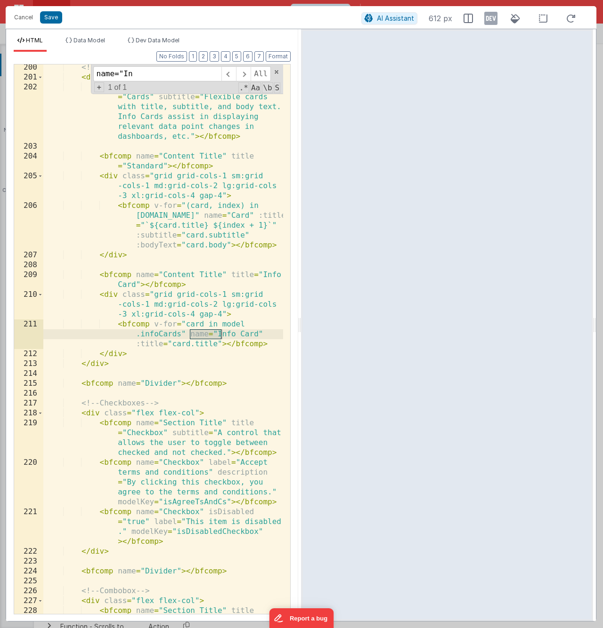
scroll to position [5963, 0]
type input "name="Info Card"
click at [24, 14] on button "Cancel" at bounding box center [23, 17] width 28 height 13
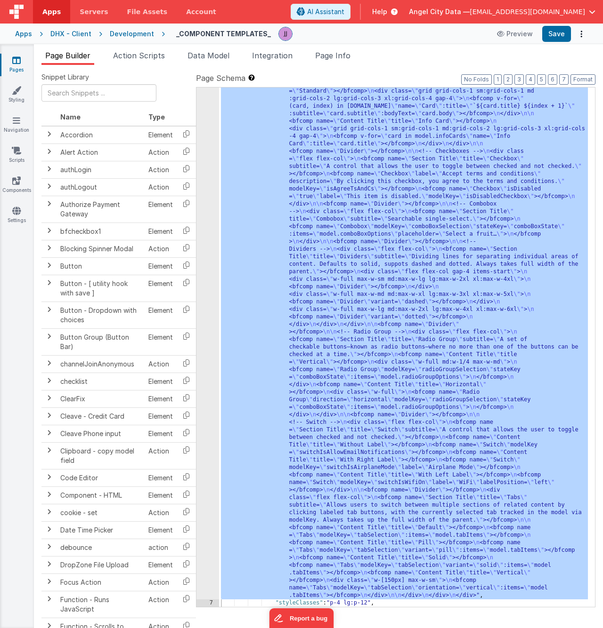
click at [19, 173] on div "Pages Styling Navigation Scripts Components Settings" at bounding box center [17, 336] width 34 height 584
click at [18, 178] on icon at bounding box center [16, 180] width 8 height 9
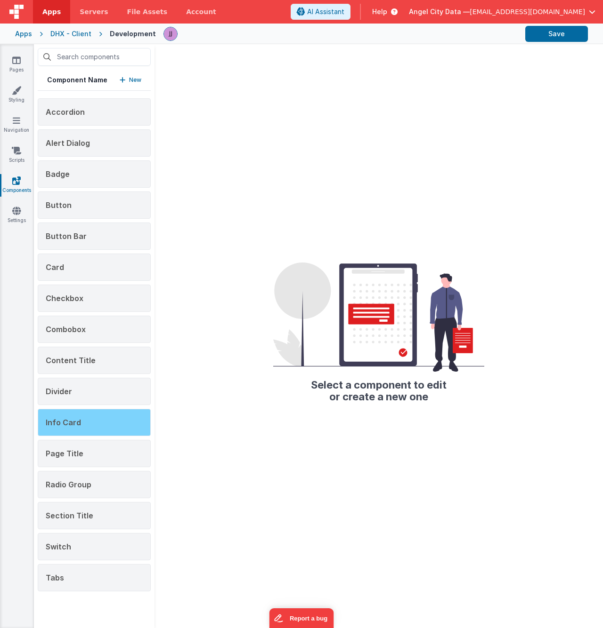
click at [80, 425] on div "Info Card" at bounding box center [94, 422] width 113 height 27
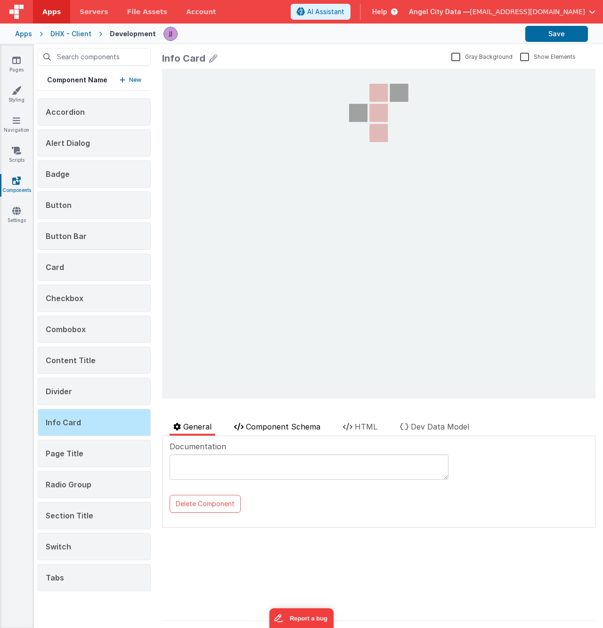
click at [259, 427] on span "Component Schema" at bounding box center [283, 426] width 74 height 9
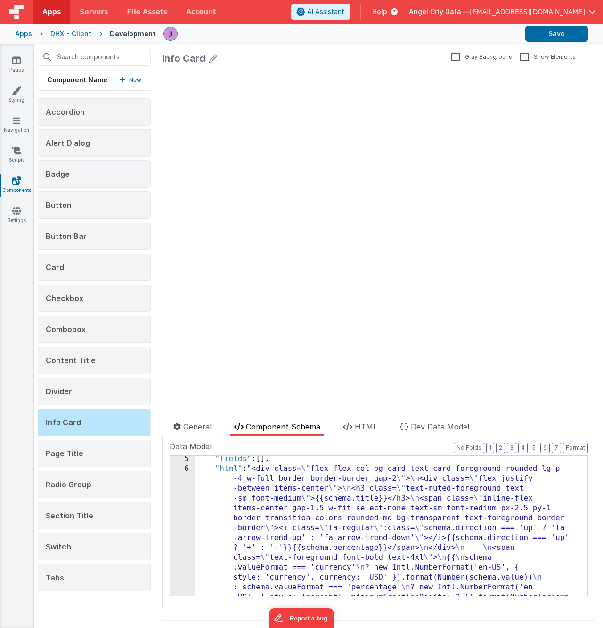
scroll to position [176, 0]
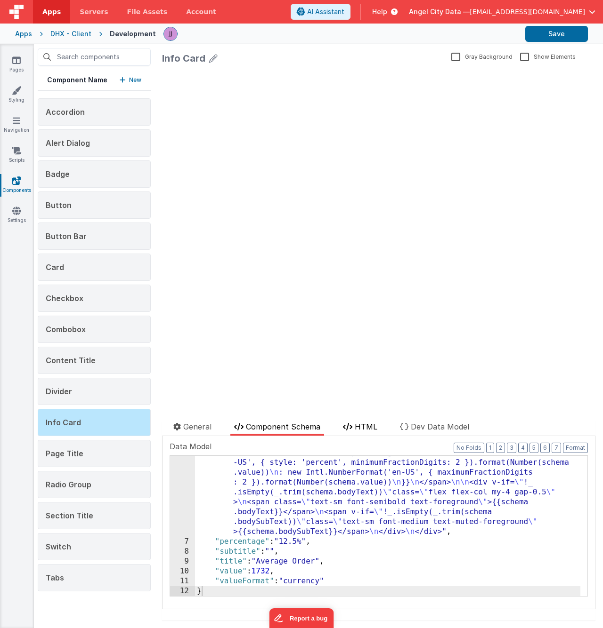
click at [355, 425] on span "HTML" at bounding box center [365, 426] width 23 height 9
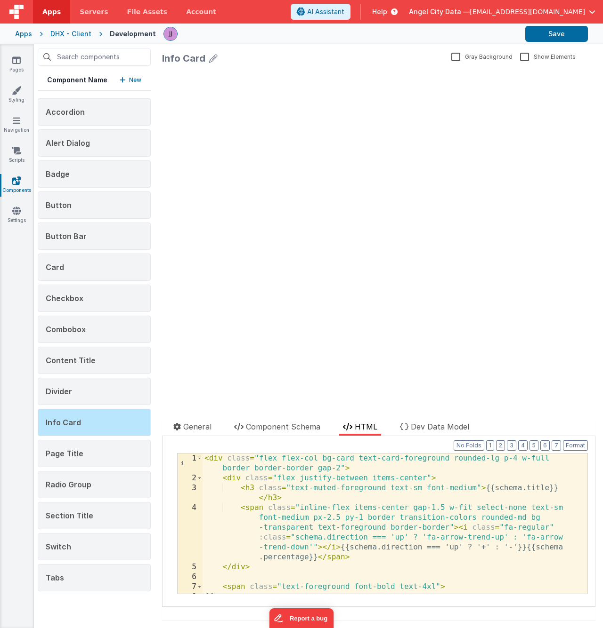
click at [346, 493] on div "< div class = "flex flex-col bg-card text-card-foreground rounded-lg p-4 w-full…" at bounding box center [391, 539] width 378 height 170
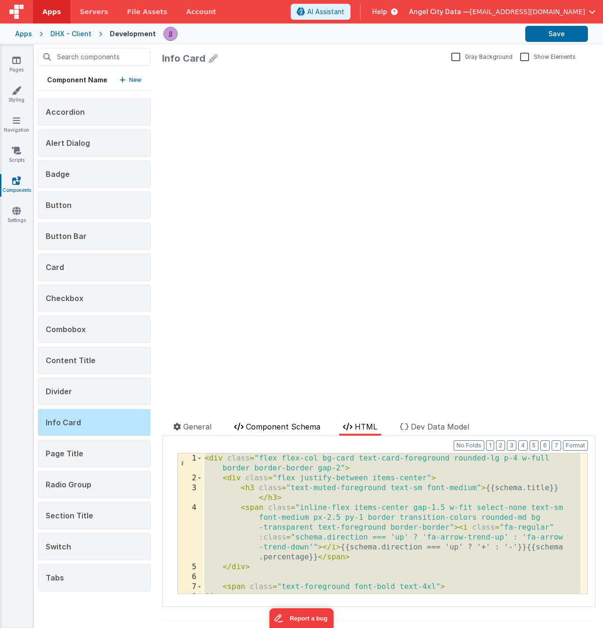
click at [280, 431] on span "Component Schema" at bounding box center [283, 426] width 74 height 9
